Goal: Check status: Check status

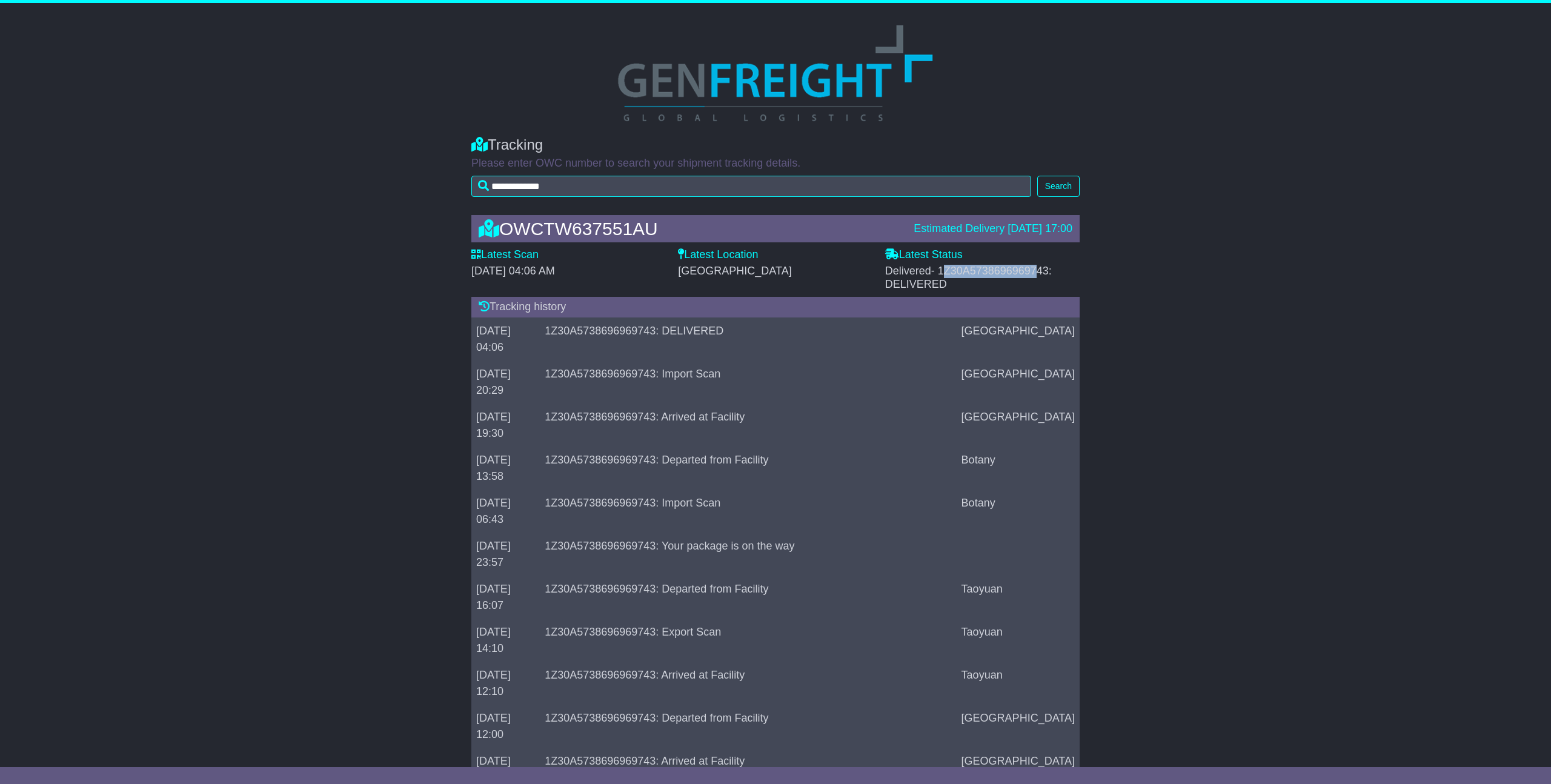
drag, startPoint x: 955, startPoint y: 270, endPoint x: 1031, endPoint y: 272, distance: 76.0
click at [1031, 272] on span "- 1Z30A5738696969743: DELIVERED" at bounding box center [968, 277] width 167 height 25
drag, startPoint x: 584, startPoint y: 329, endPoint x: 689, endPoint y: 337, distance: 105.3
click at [689, 337] on td "1Z30A5738696969743: DELIVERED" at bounding box center [748, 339] width 416 height 43
drag, startPoint x: 586, startPoint y: 333, endPoint x: 600, endPoint y: 338, distance: 14.9
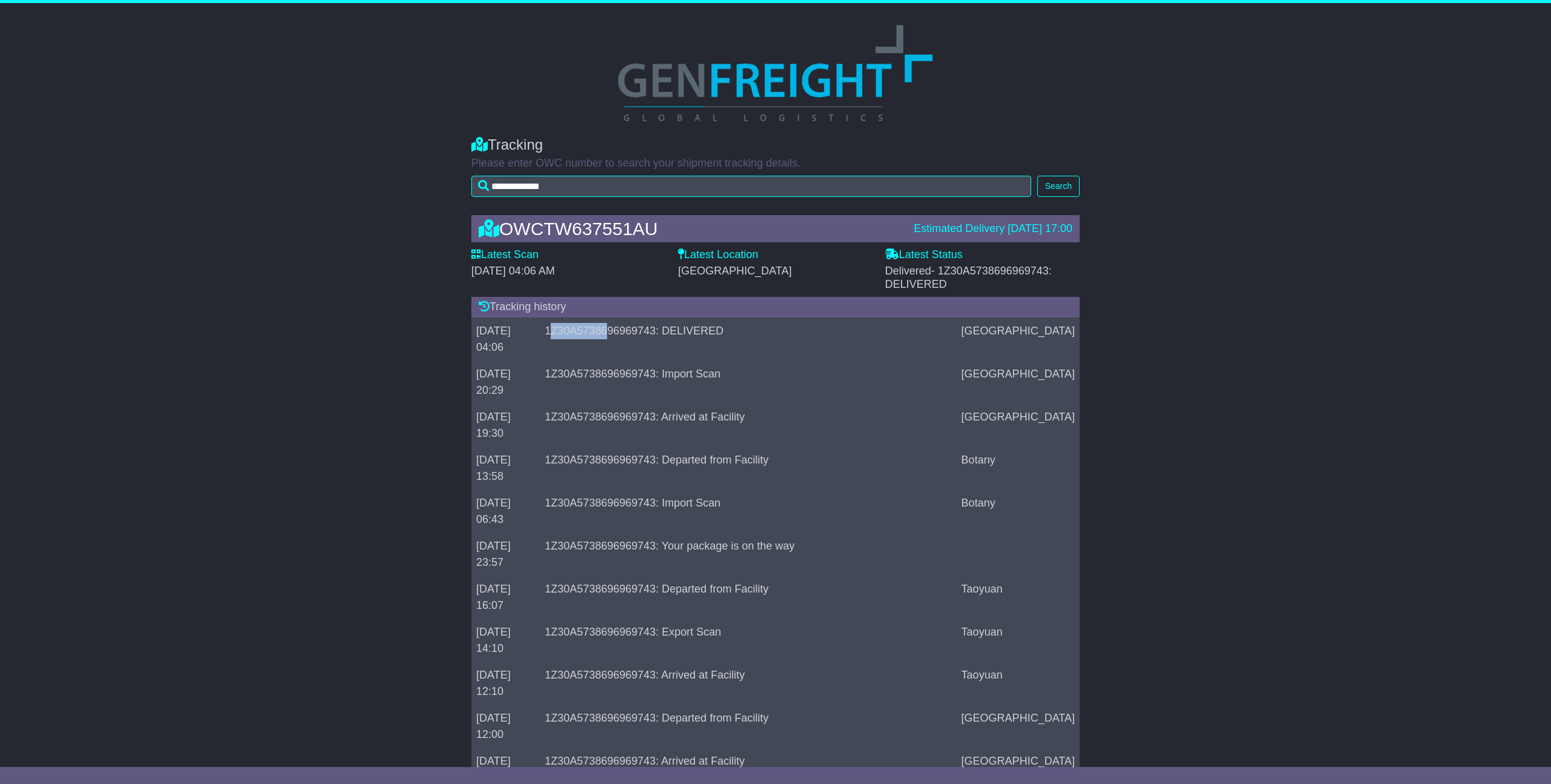
click at [631, 336] on td "1Z30A5738696969743: DELIVERED" at bounding box center [748, 339] width 416 height 43
drag, startPoint x: 582, startPoint y: 333, endPoint x: 688, endPoint y: 334, distance: 106.0
click at [688, 334] on td "1Z30A5738696969743: DELIVERED" at bounding box center [748, 339] width 416 height 43
copy td "1Z30A5738696969743"
